Goal: Navigation & Orientation: Find specific page/section

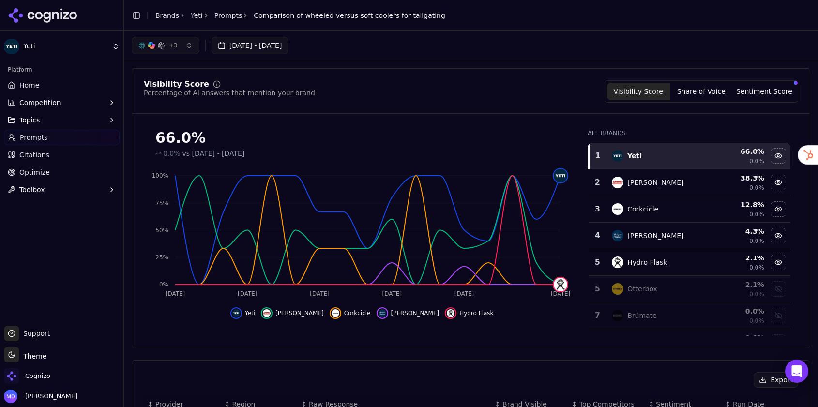
click at [170, 15] on link "Brands" at bounding box center [167, 16] width 24 height 8
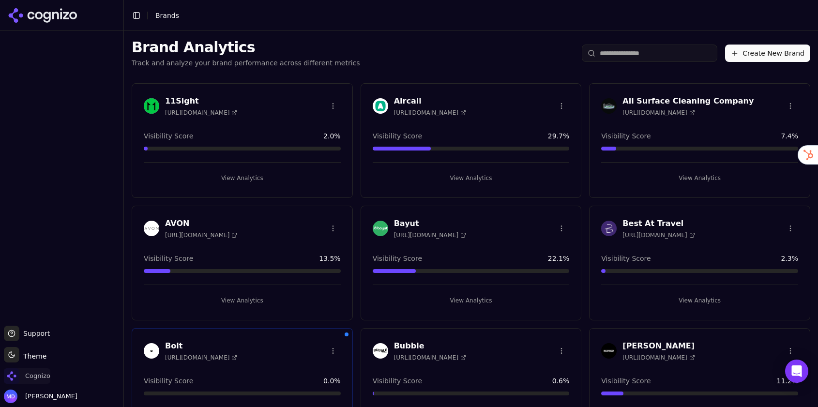
click at [30, 376] on span "Cognizo" at bounding box center [37, 376] width 25 height 9
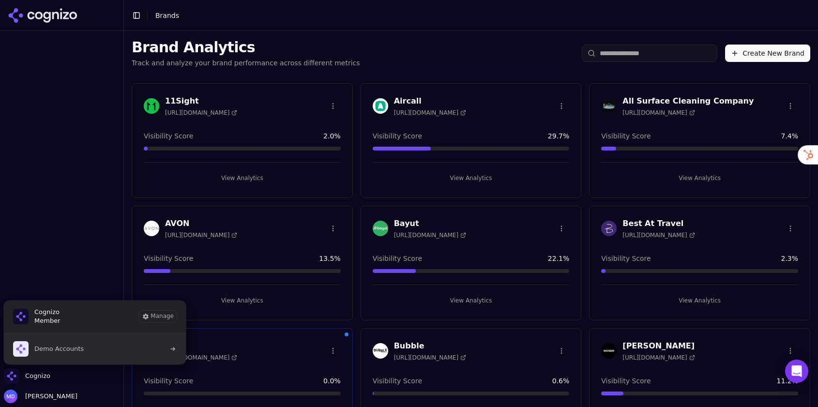
click at [48, 354] on span "Demo Accounts" at bounding box center [48, 348] width 71 height 15
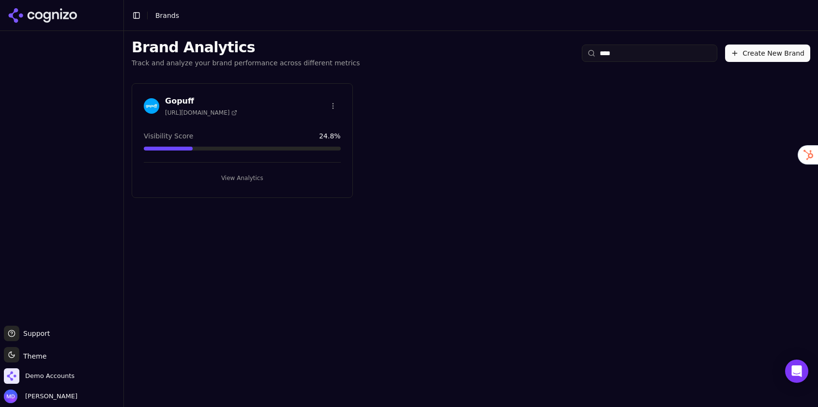
type input "****"
click at [222, 173] on button "View Analytics" at bounding box center [242, 177] width 197 height 15
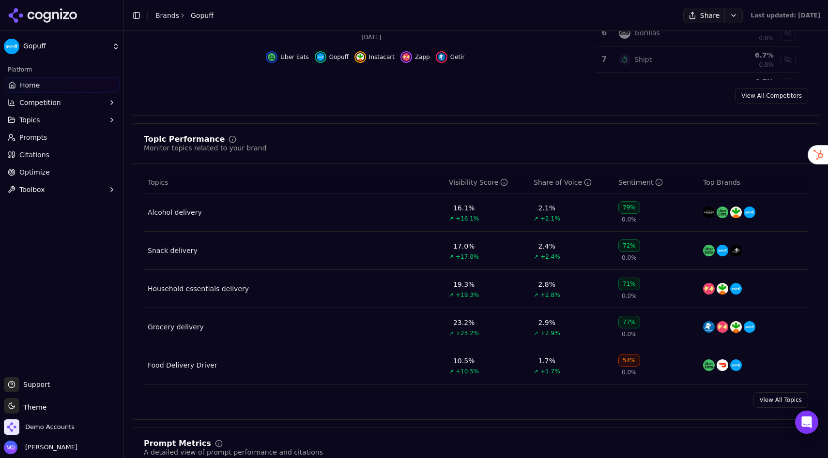
scroll to position [347, 0]
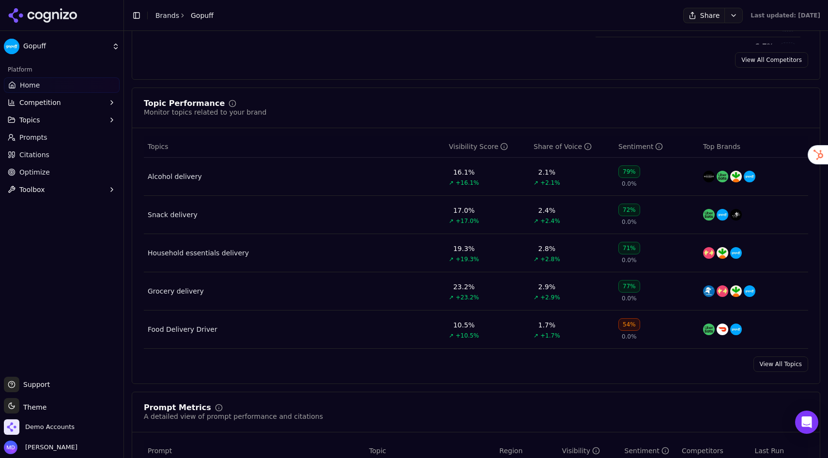
click at [57, 122] on button "Topics" at bounding box center [62, 119] width 116 height 15
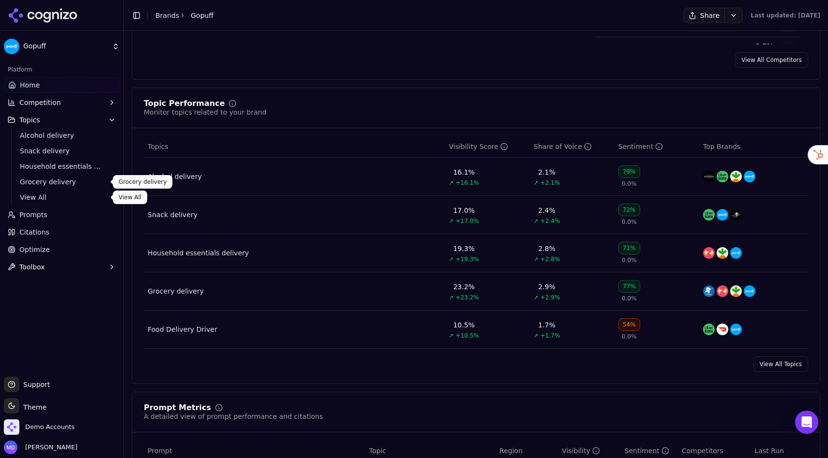
click at [53, 198] on span "View All" at bounding box center [62, 198] width 84 height 10
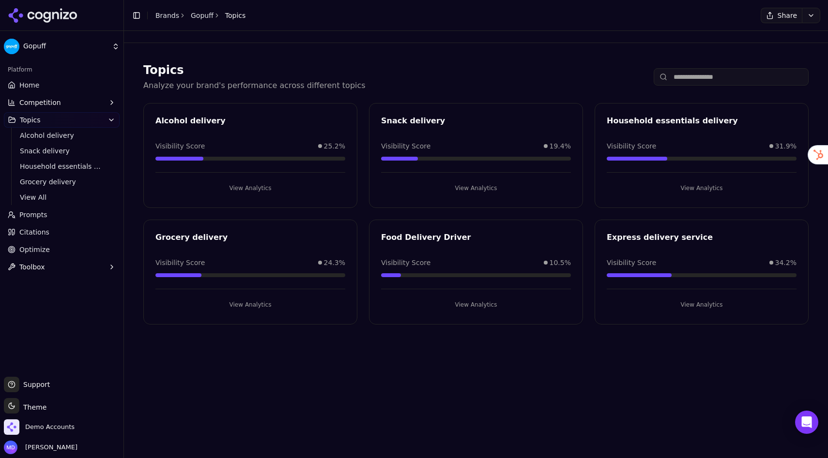
click at [44, 84] on link "Home" at bounding box center [62, 84] width 116 height 15
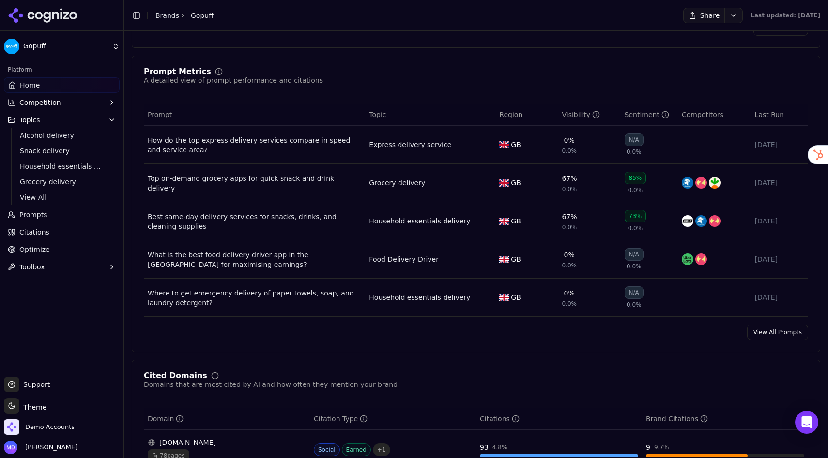
scroll to position [684, 0]
click at [759, 335] on link "View All Prompts" at bounding box center [777, 331] width 61 height 15
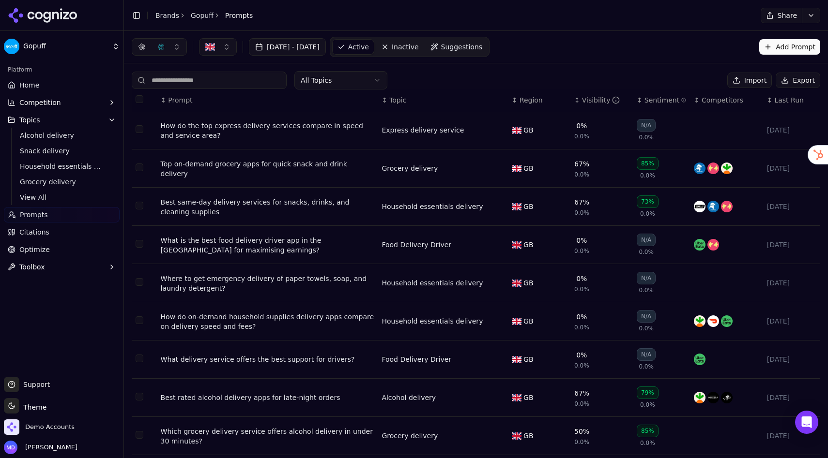
click at [369, 85] on html "Gopuff Platform Home Competition Topics Alcohol delivery Snack delivery Househo…" at bounding box center [414, 229] width 828 height 458
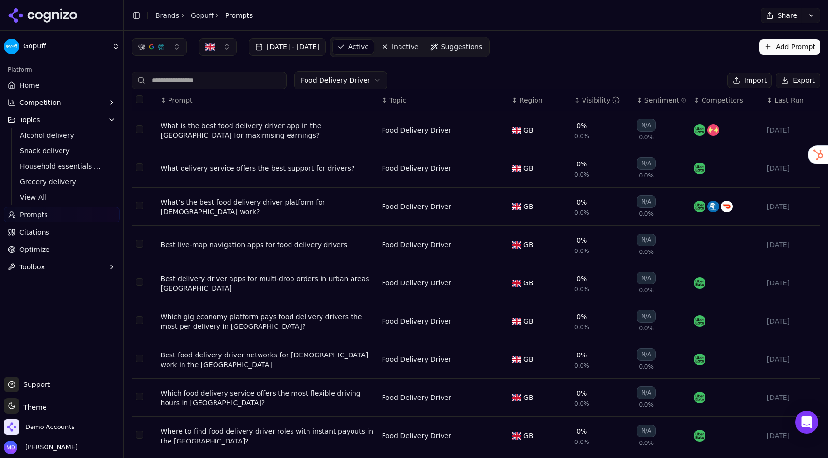
click at [576, 100] on div "↕ Visibility" at bounding box center [601, 100] width 55 height 10
click at [576, 100] on div "↑ Visibility" at bounding box center [601, 100] width 55 height 10
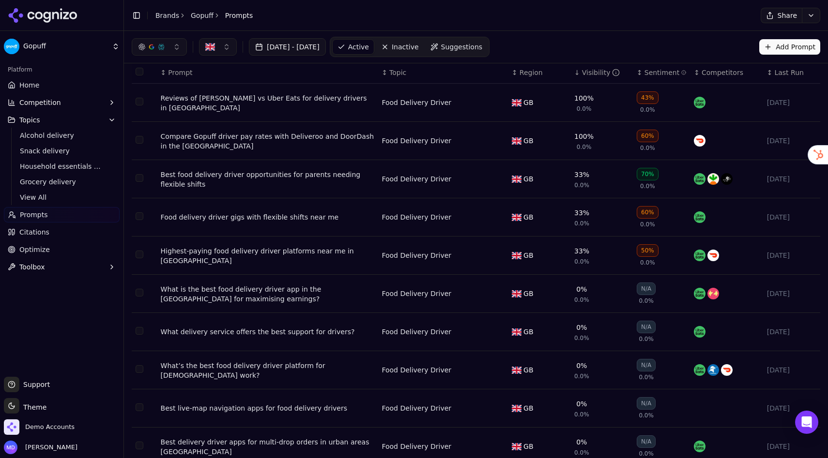
scroll to position [27, 0]
click at [46, 231] on span "Citations" at bounding box center [34, 233] width 30 height 10
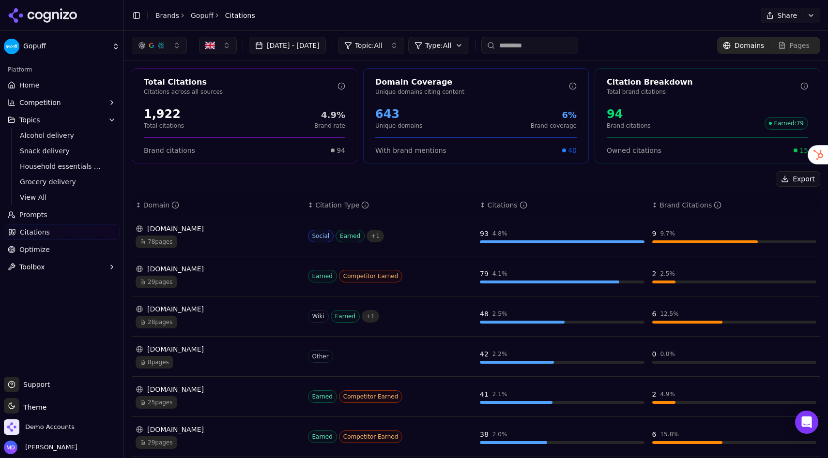
click at [30, 251] on span "Optimize" at bounding box center [34, 250] width 30 height 10
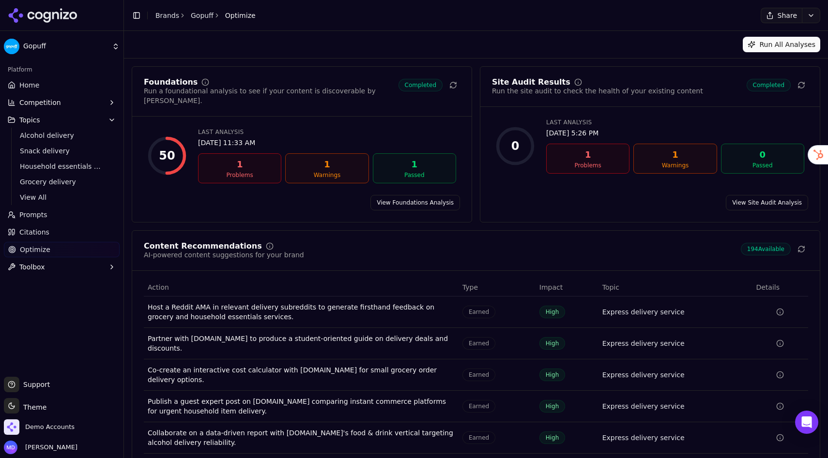
scroll to position [29, 0]
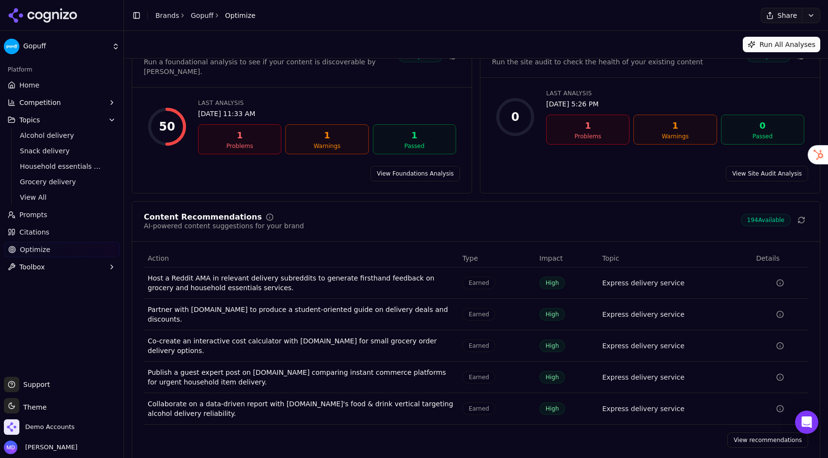
click at [730, 407] on div "View recommendations" at bounding box center [475, 440] width 687 height 15
click at [732, 407] on link "View recommendations" at bounding box center [767, 440] width 81 height 15
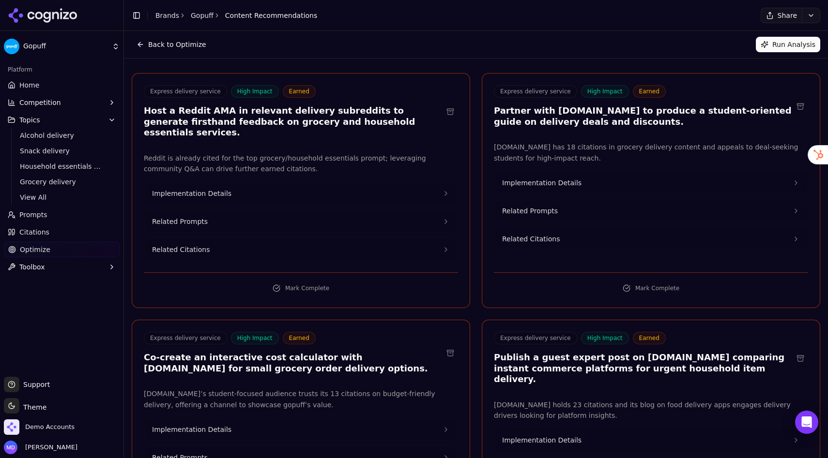
scroll to position [35, 0]
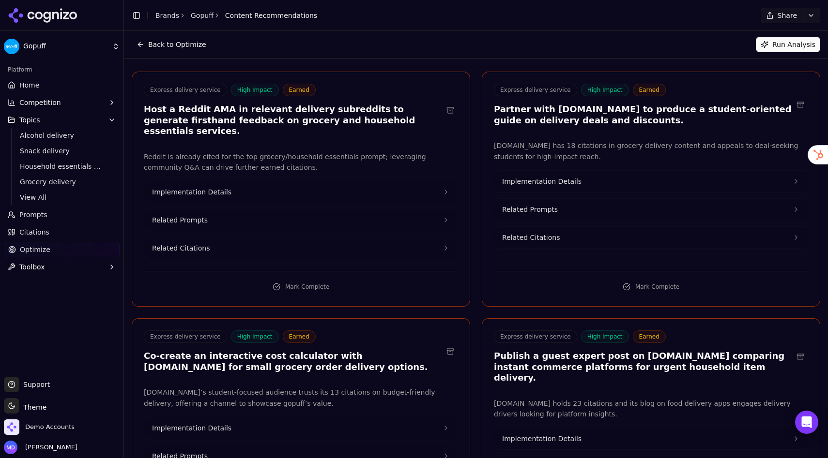
click at [350, 182] on button "Implementation Details" at bounding box center [300, 192] width 313 height 21
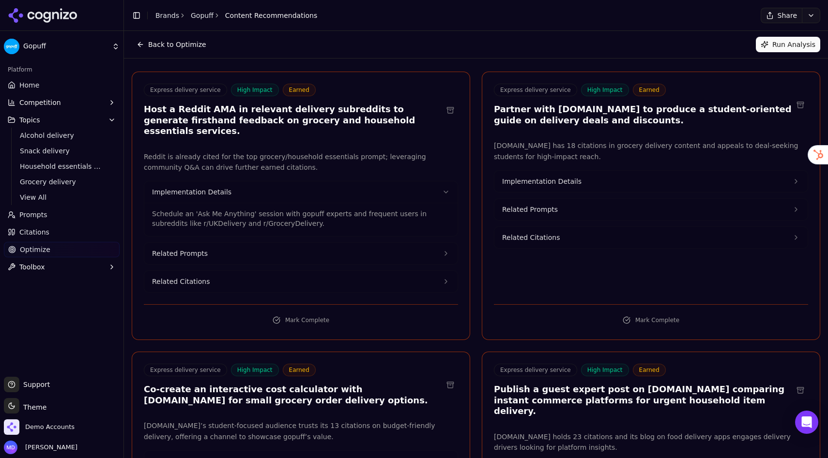
click at [350, 182] on button "Implementation Details" at bounding box center [300, 192] width 313 height 21
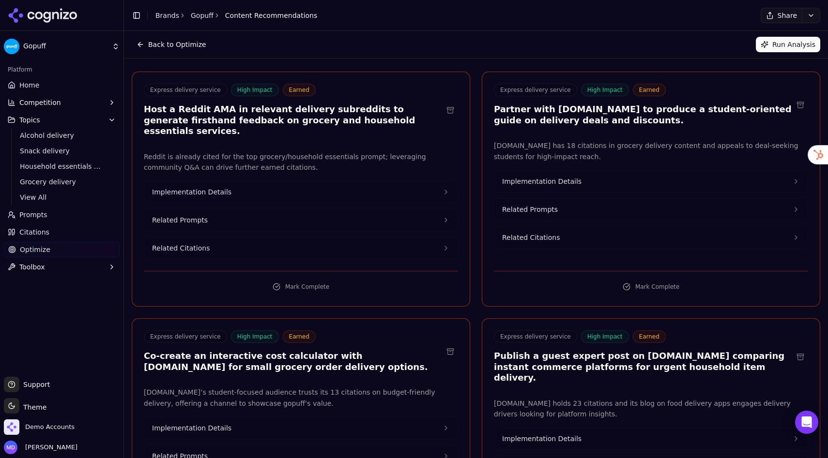
scroll to position [0, 0]
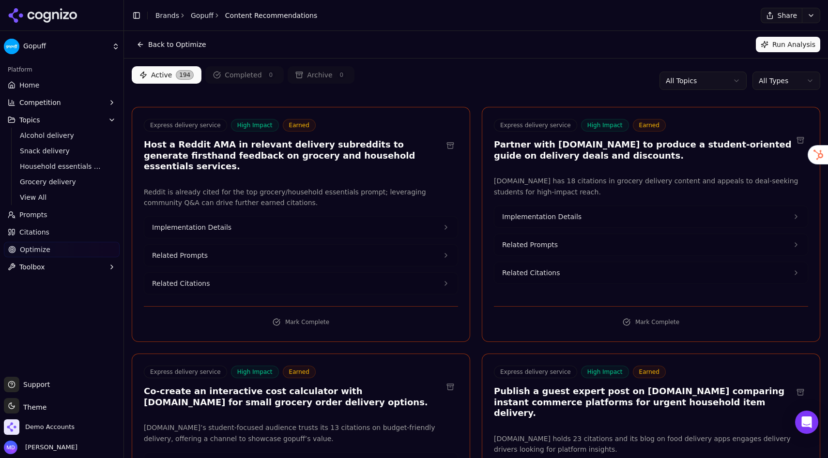
click at [682, 77] on html "Gopuff Platform Home Competition Topics Alcohol delivery Snack delivery Househo…" at bounding box center [414, 229] width 828 height 458
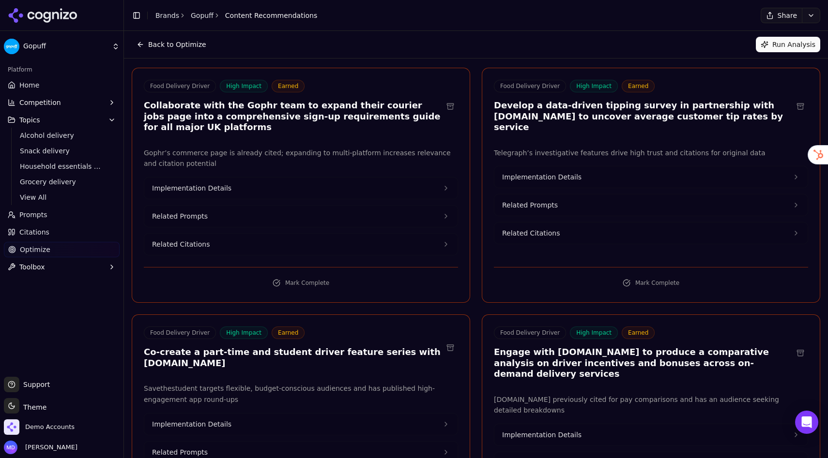
scroll to position [41, 0]
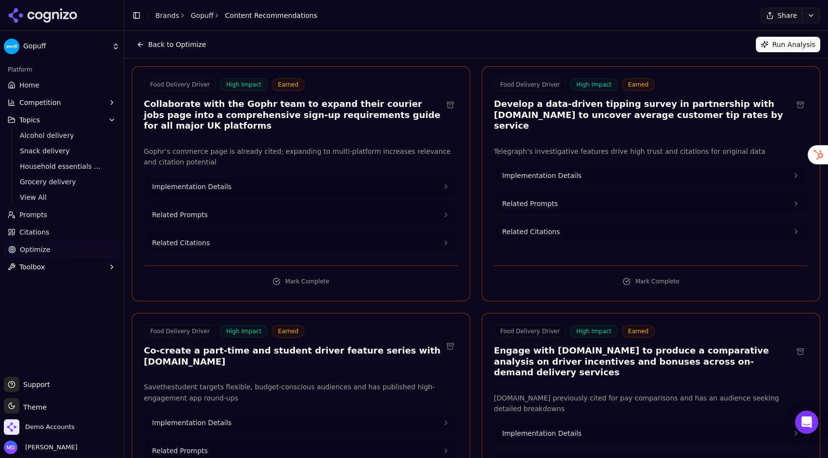
click at [284, 176] on div "Implementation Details" at bounding box center [301, 187] width 314 height 22
click at [283, 176] on button "Implementation Details" at bounding box center [300, 186] width 313 height 21
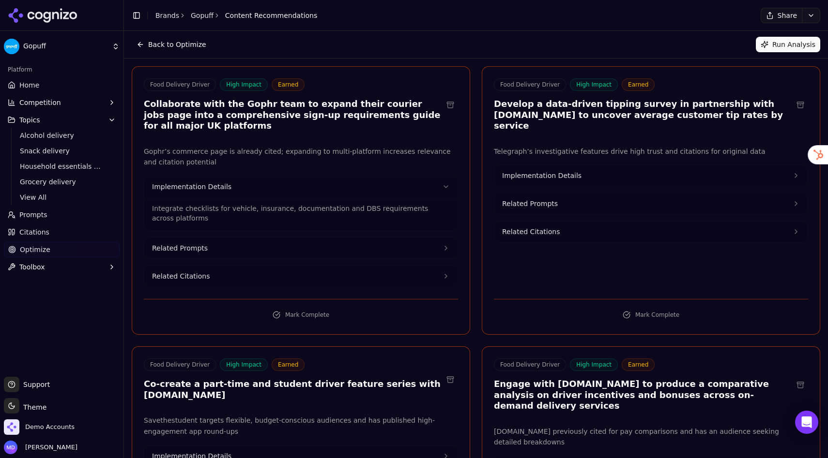
click at [514, 170] on button "Implementation Details" at bounding box center [650, 175] width 313 height 21
click at [514, 171] on span "Implementation Details" at bounding box center [541, 176] width 79 height 10
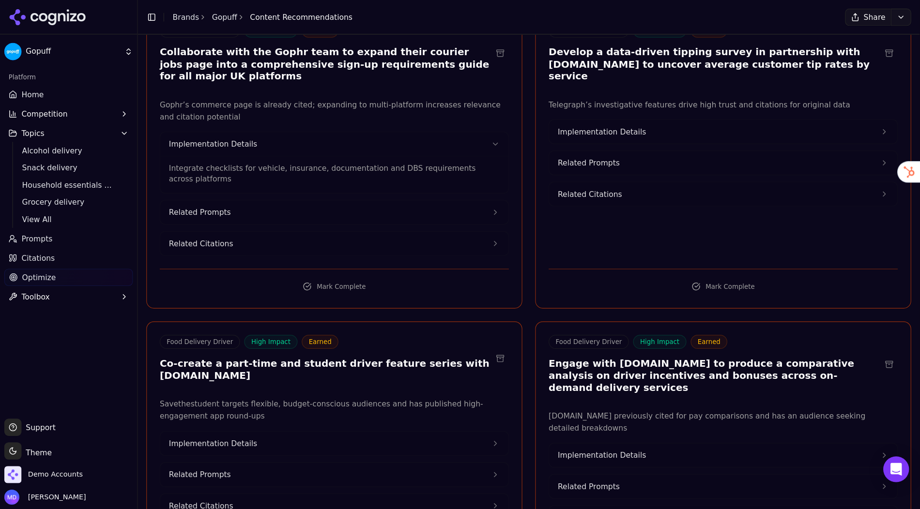
scroll to position [98, 0]
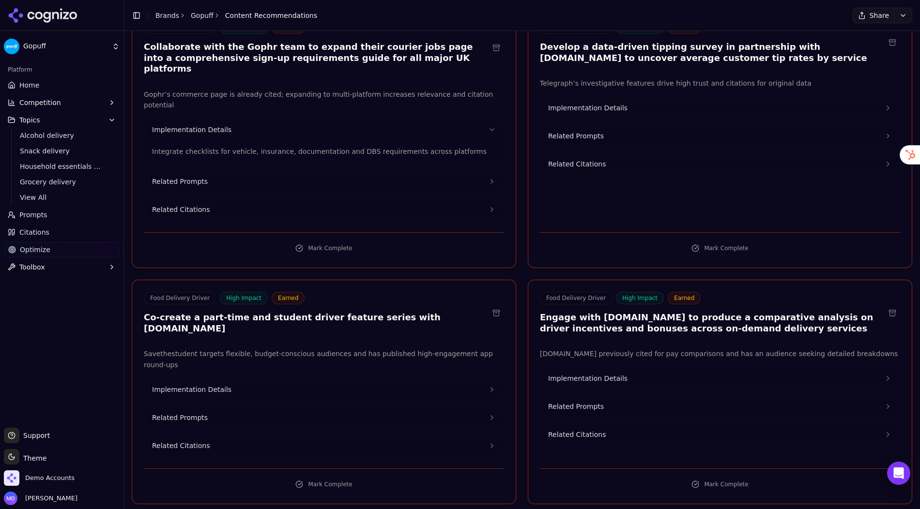
click at [593, 368] on button "Implementation Details" at bounding box center [719, 378] width 359 height 21
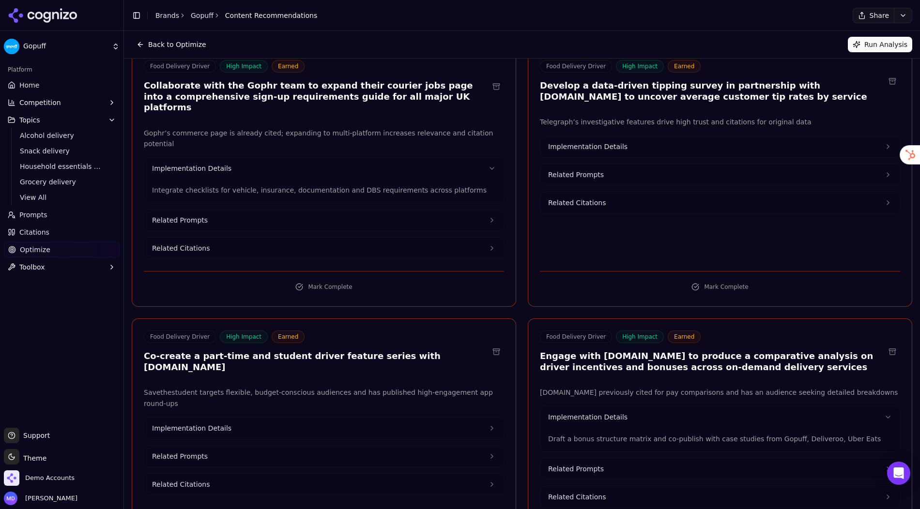
scroll to position [55, 0]
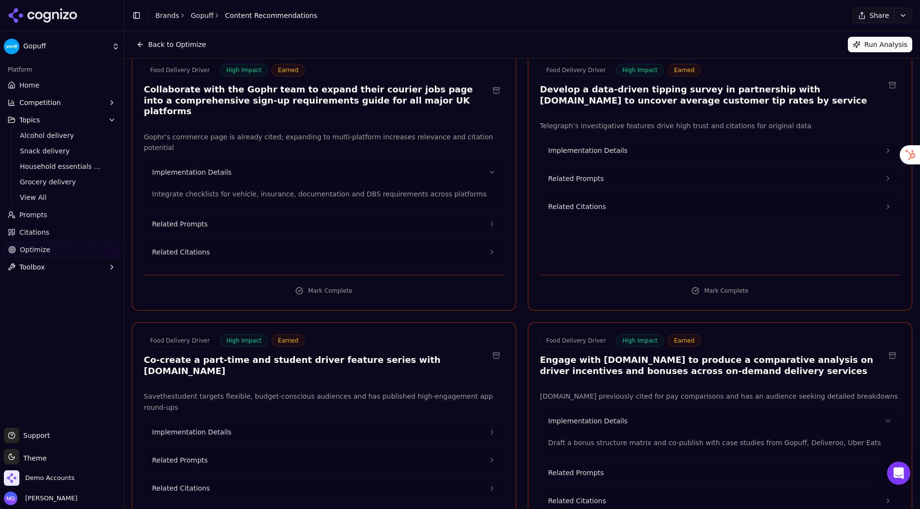
click at [221, 242] on button "Related Citations" at bounding box center [323, 252] width 359 height 21
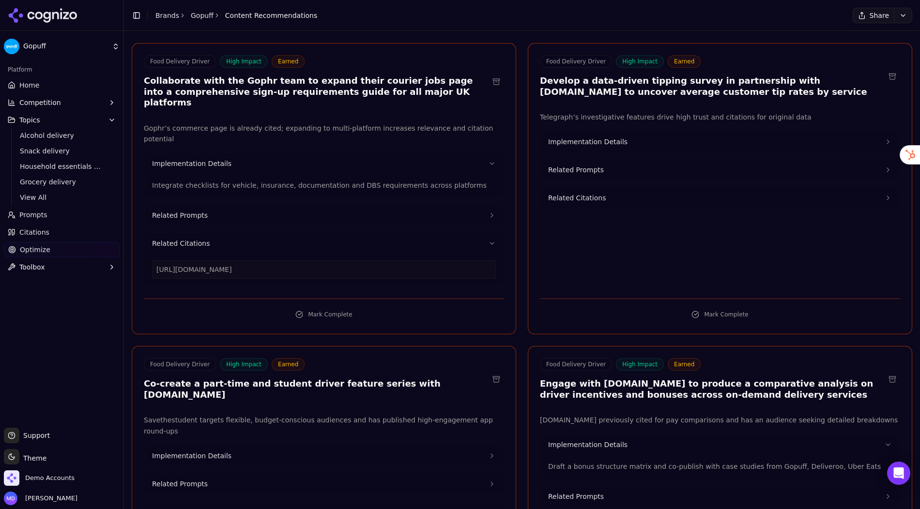
scroll to position [64, 0]
click at [201, 238] on span "Related Citations" at bounding box center [181, 243] width 58 height 10
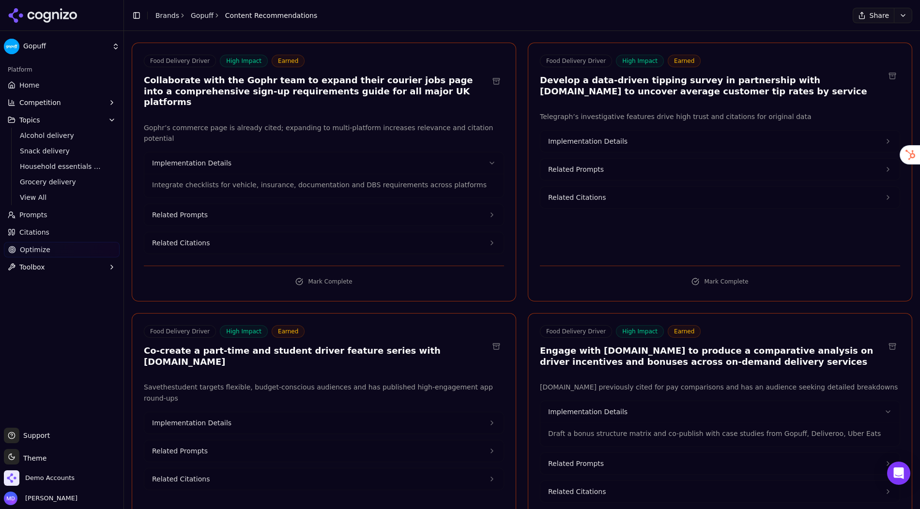
click at [217, 407] on span "Implementation Details" at bounding box center [191, 423] width 79 height 10
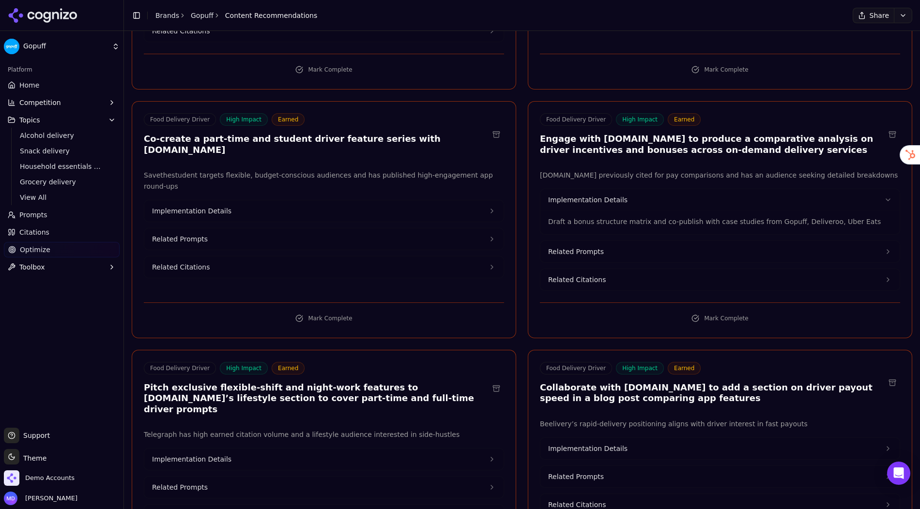
scroll to position [281, 0]
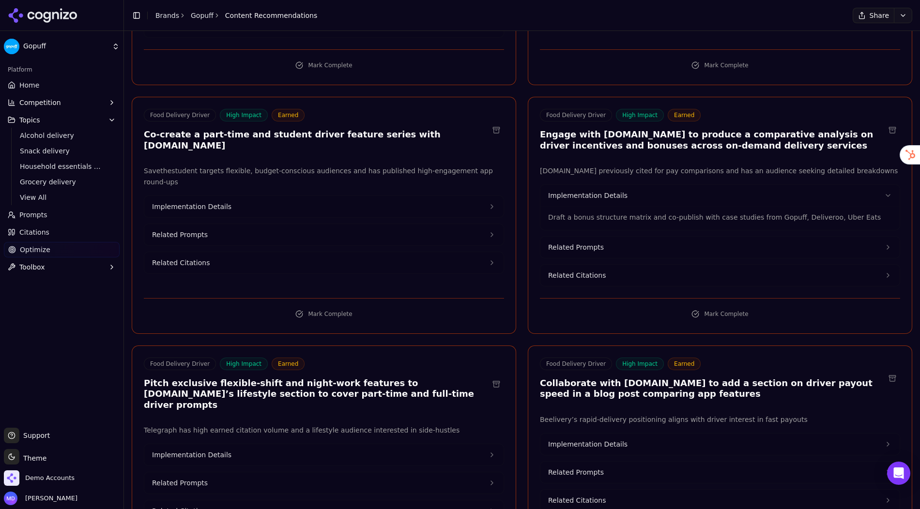
click at [203, 407] on span "Implementation Details" at bounding box center [191, 455] width 79 height 10
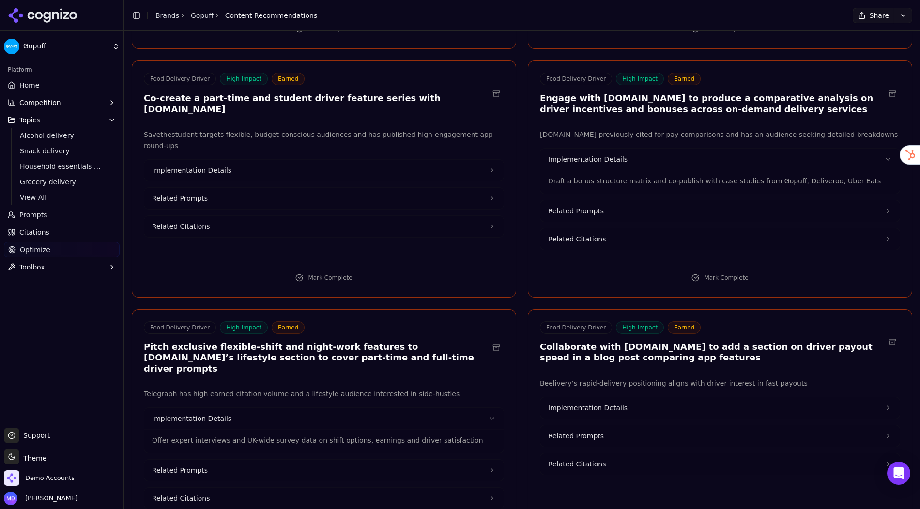
scroll to position [320, 0]
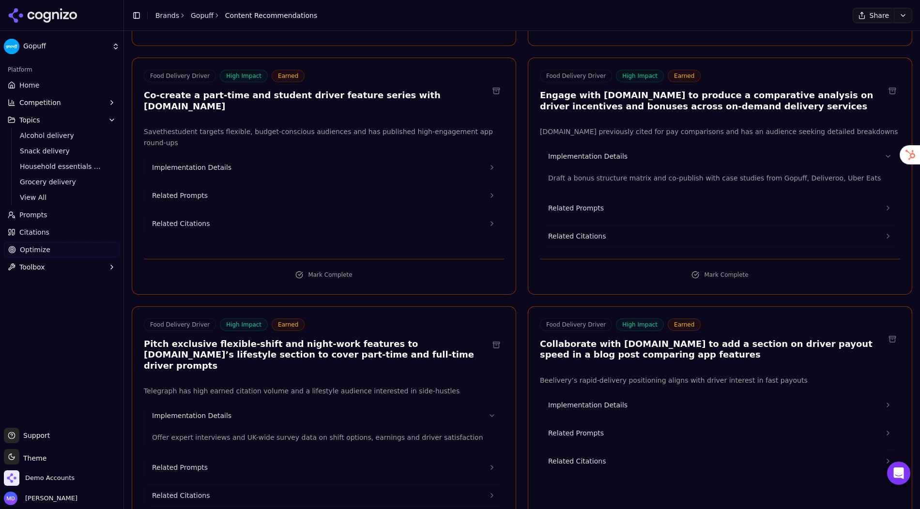
click at [610, 400] on span "Implementation Details" at bounding box center [587, 405] width 79 height 10
click at [200, 163] on span "Implementation Details" at bounding box center [191, 168] width 79 height 10
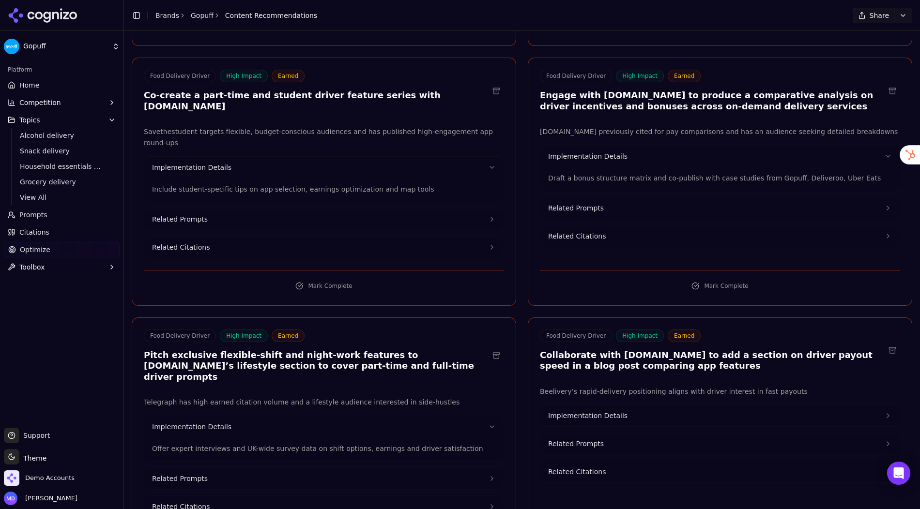
click at [616, 407] on span "Implementation Details" at bounding box center [587, 416] width 79 height 10
click at [593, 407] on button "Related Citations" at bounding box center [719, 505] width 359 height 21
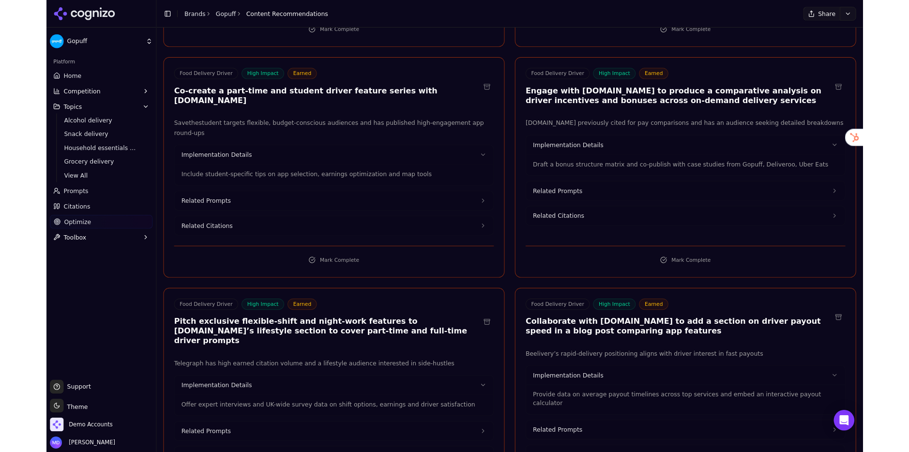
scroll to position [317, 0]
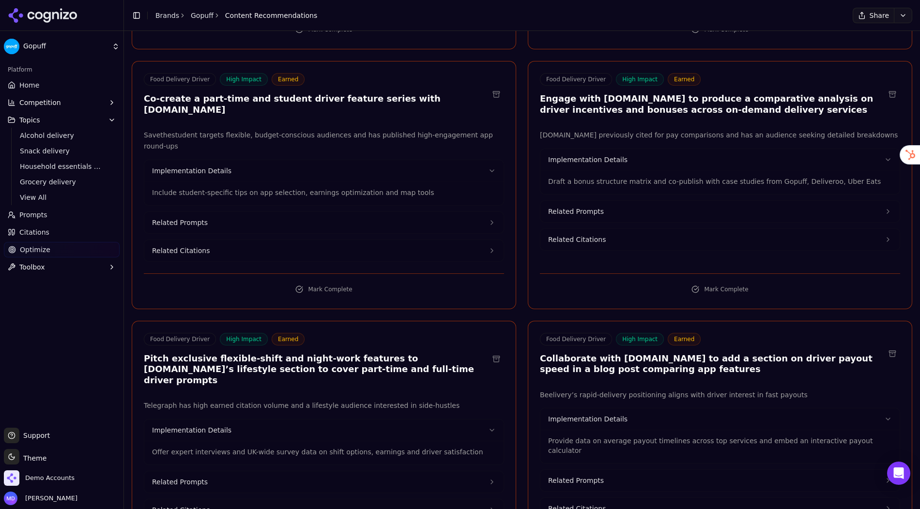
click at [165, 15] on link "Brands" at bounding box center [167, 16] width 24 height 8
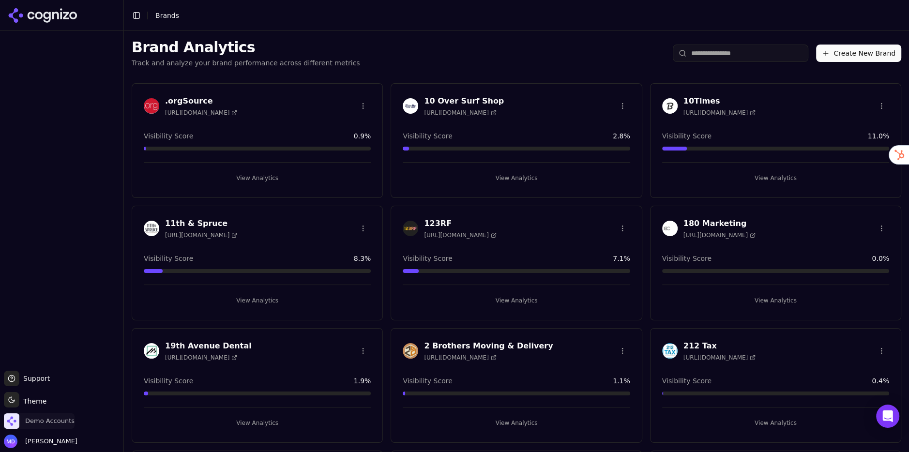
drag, startPoint x: 57, startPoint y: 418, endPoint x: 57, endPoint y: 411, distance: 6.8
click at [57, 407] on span "Demo Accounts" at bounding box center [49, 421] width 49 height 9
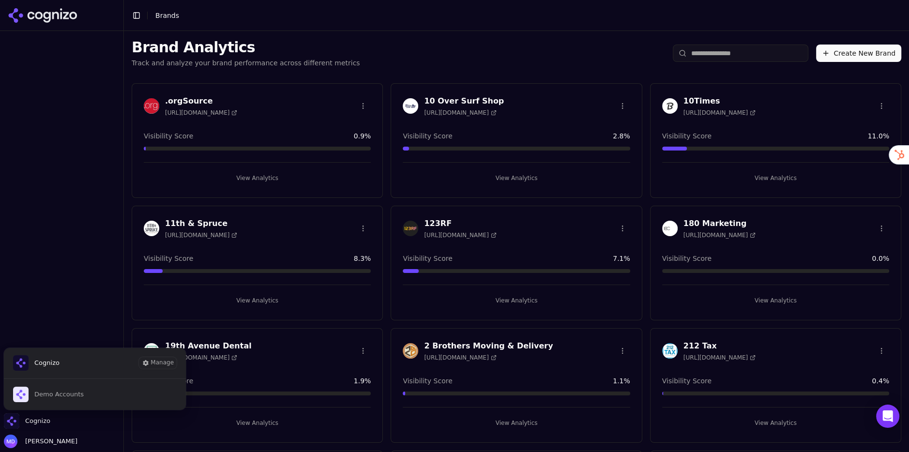
click at [57, 400] on span "Demo Accounts" at bounding box center [48, 394] width 71 height 15
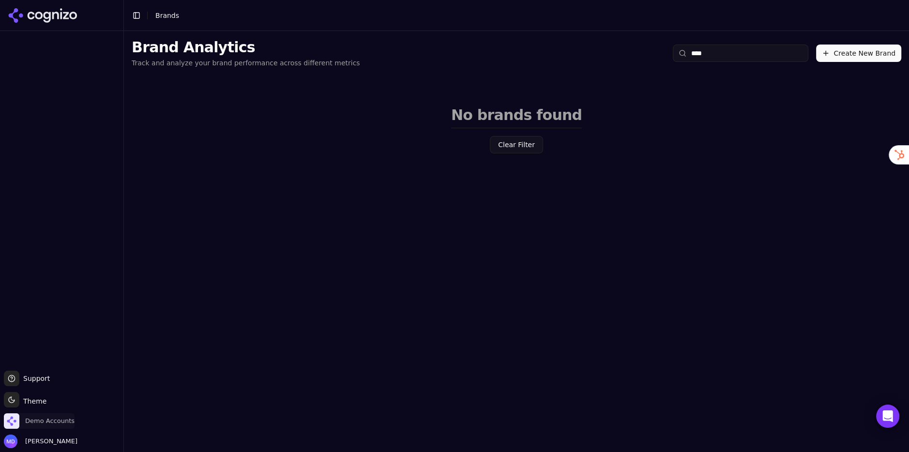
type input "****"
click at [20, 420] on span "Demo Accounts" at bounding box center [39, 420] width 71 height 15
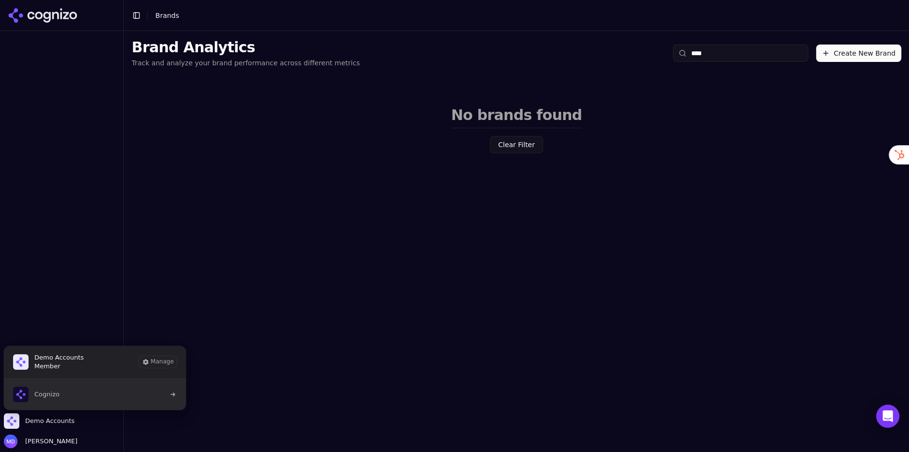
click at [63, 392] on button "Cognizo" at bounding box center [94, 394] width 183 height 31
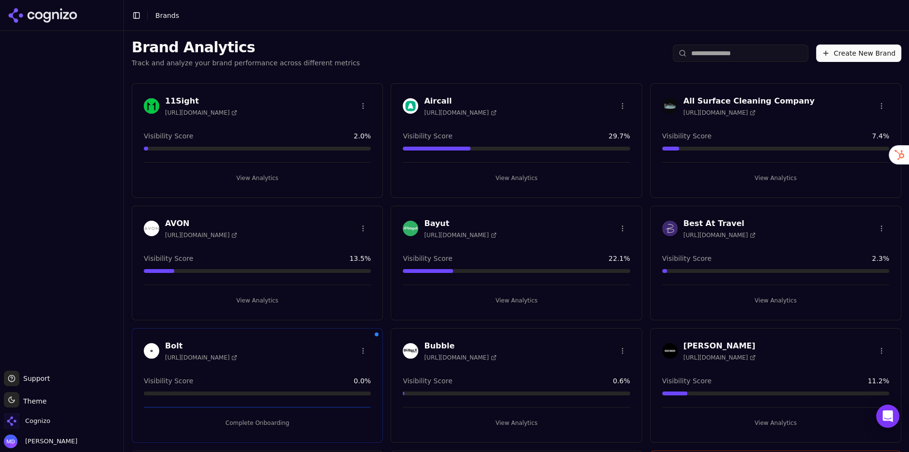
click at [702, 50] on input "search" at bounding box center [741, 53] width 136 height 17
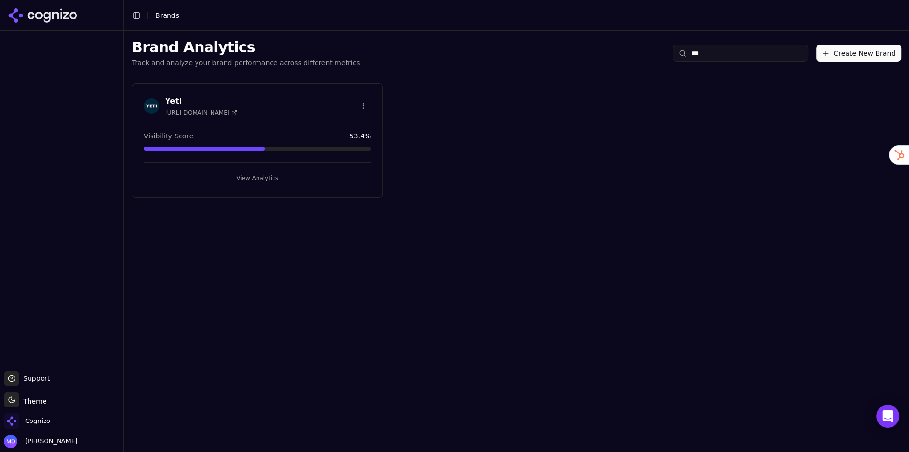
type input "***"
click at [196, 173] on button "View Analytics" at bounding box center [257, 177] width 227 height 15
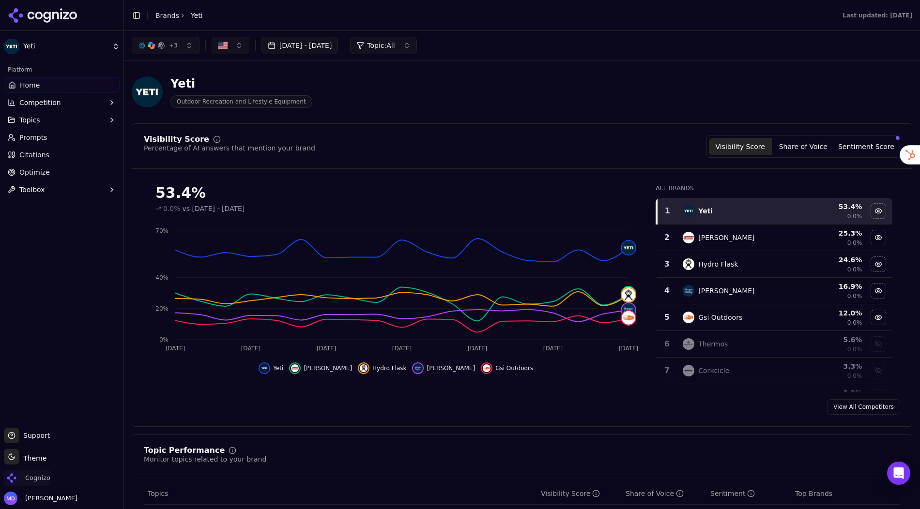
click at [45, 452] on span "Cognizo" at bounding box center [37, 478] width 25 height 9
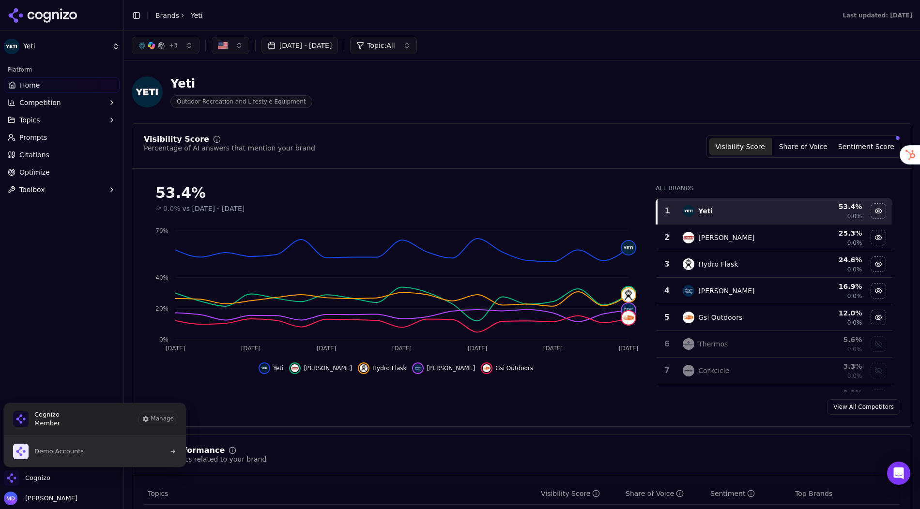
click at [65, 452] on span "Demo Accounts" at bounding box center [58, 451] width 49 height 9
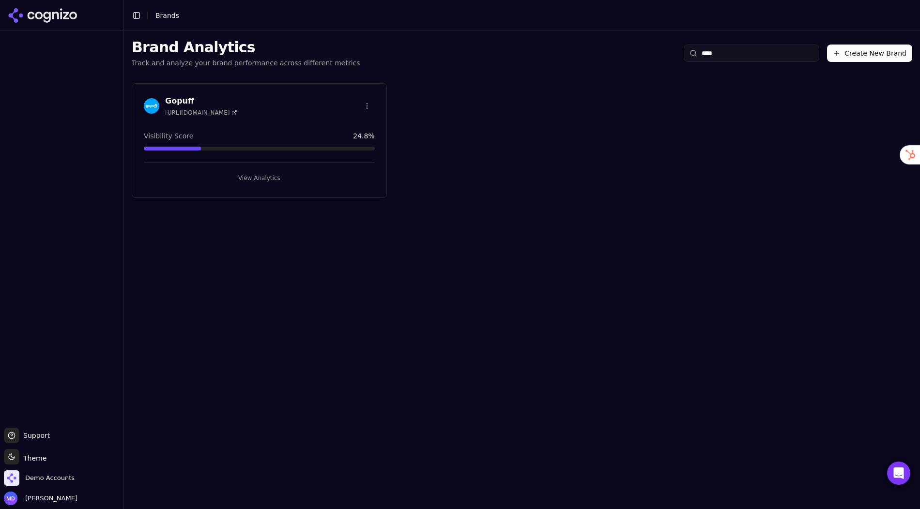
type input "****"
click at [259, 183] on button "View Analytics" at bounding box center [259, 177] width 231 height 15
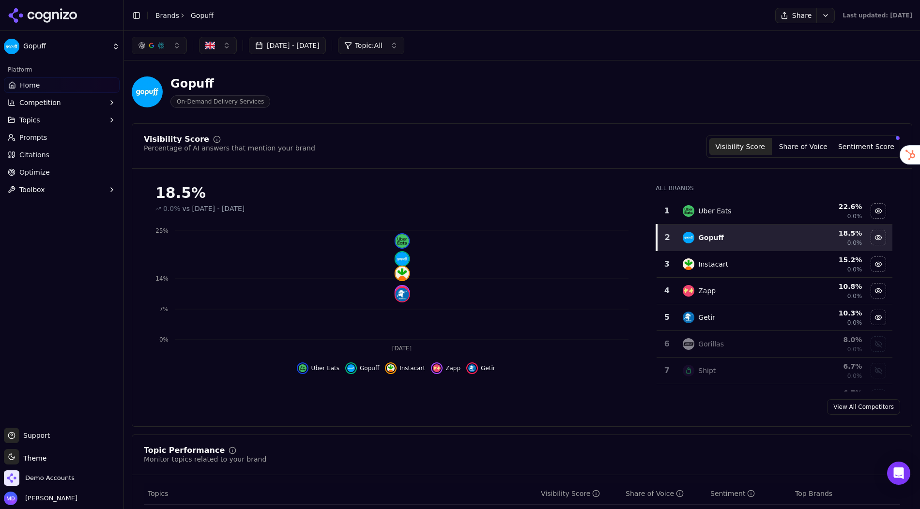
click at [218, 48] on button "button" at bounding box center [218, 45] width 38 height 17
click at [47, 140] on link "Prompts" at bounding box center [62, 137] width 116 height 15
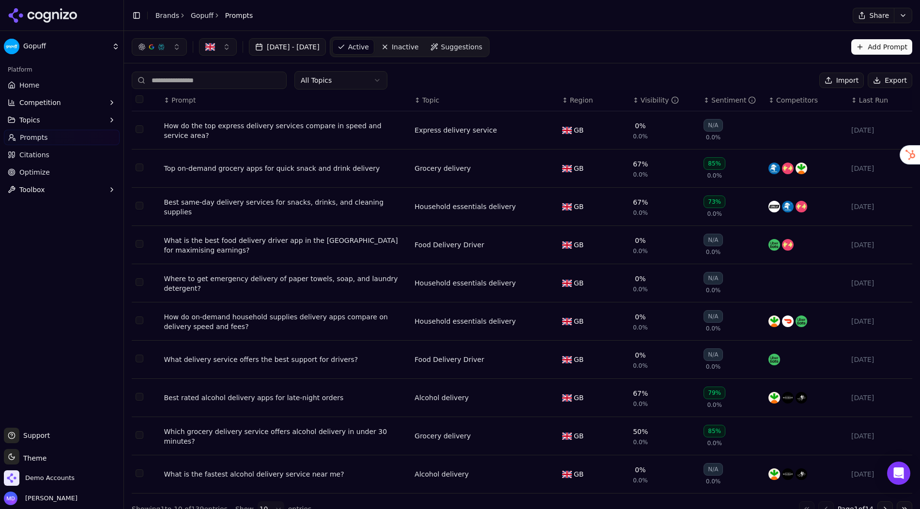
click at [419, 48] on span "Inactive" at bounding box center [405, 47] width 27 height 10
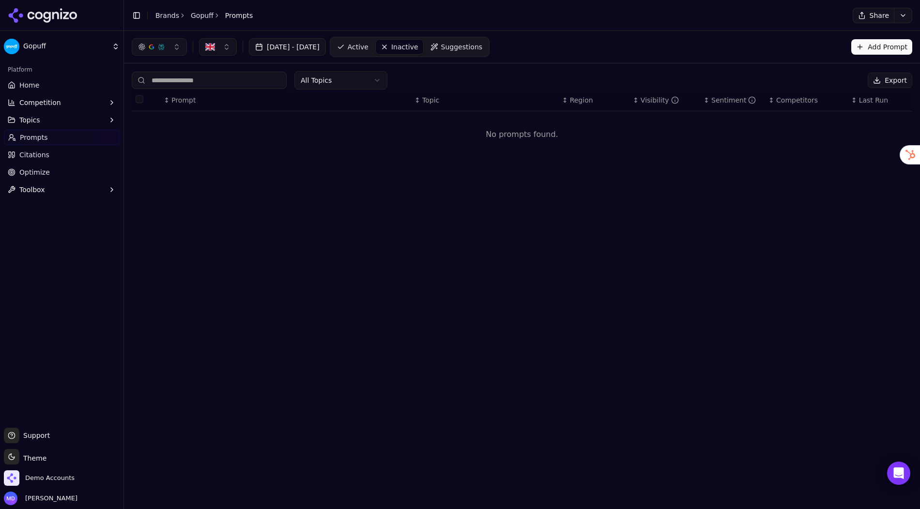
click at [220, 42] on button "button" at bounding box center [218, 46] width 38 height 17
click at [368, 49] on span "Active" at bounding box center [358, 47] width 21 height 10
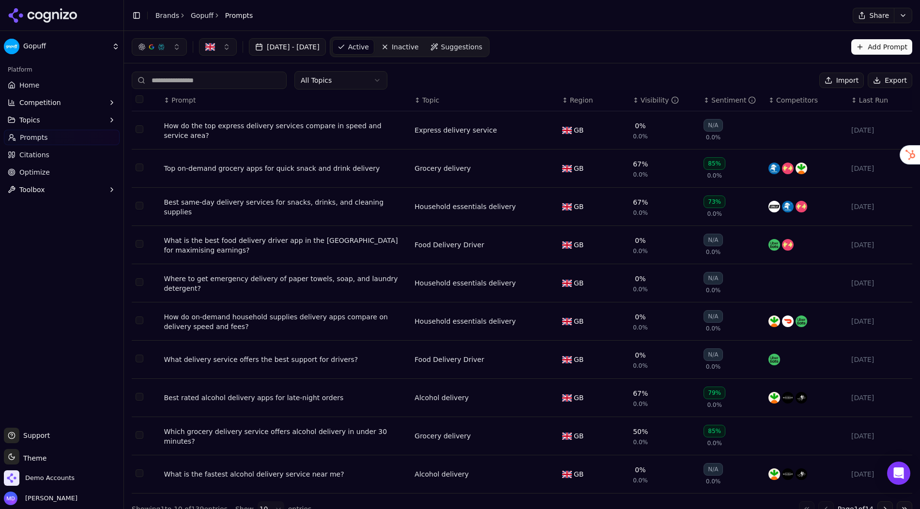
click at [49, 84] on link "Home" at bounding box center [62, 84] width 116 height 15
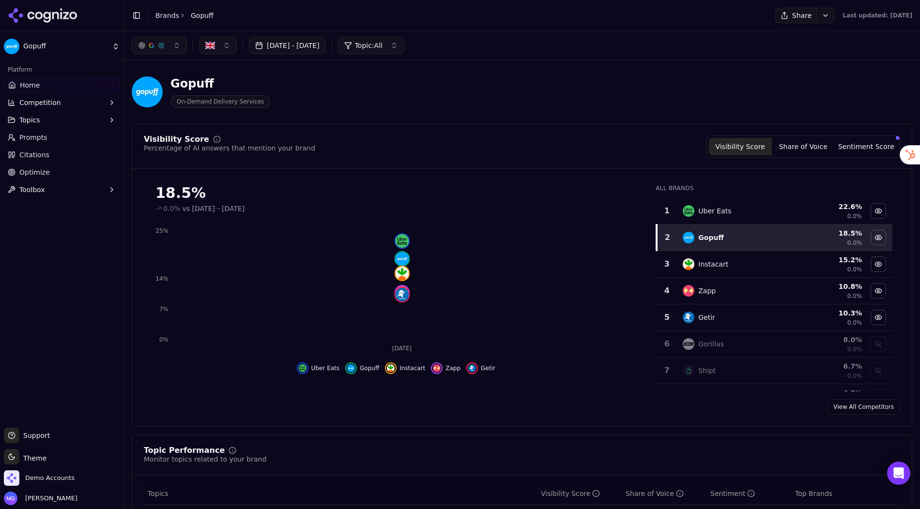
click at [163, 11] on li "Brands" at bounding box center [167, 16] width 24 height 10
click at [163, 16] on link "Brands" at bounding box center [167, 16] width 24 height 8
